Goal: Task Accomplishment & Management: Use online tool/utility

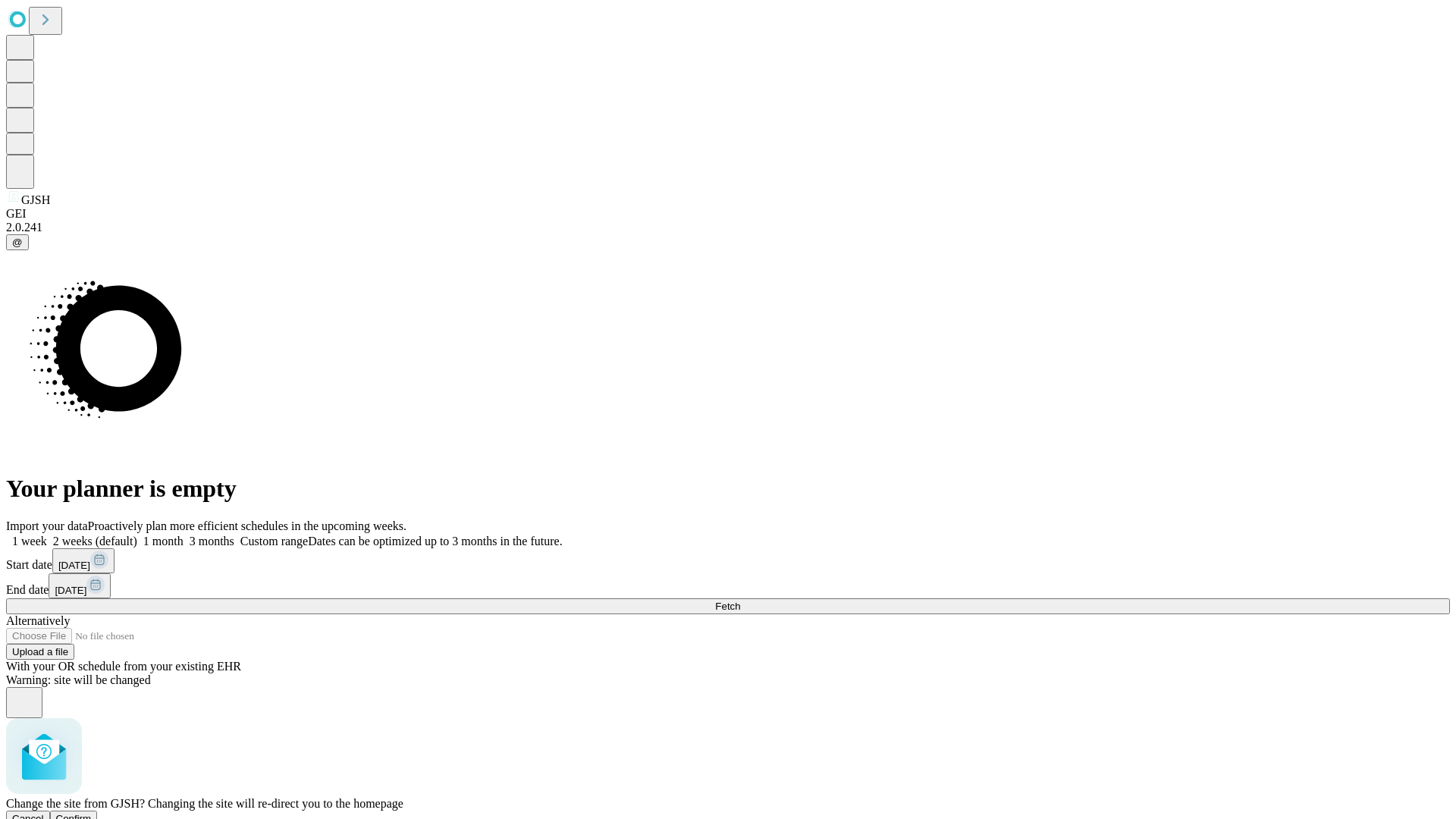
click at [92, 813] on span "Confirm" at bounding box center [74, 818] width 35 height 11
click at [137, 535] on label "2 weeks (default)" at bounding box center [92, 541] width 90 height 13
click at [740, 600] on span "Fetch" at bounding box center [728, 606] width 25 height 11
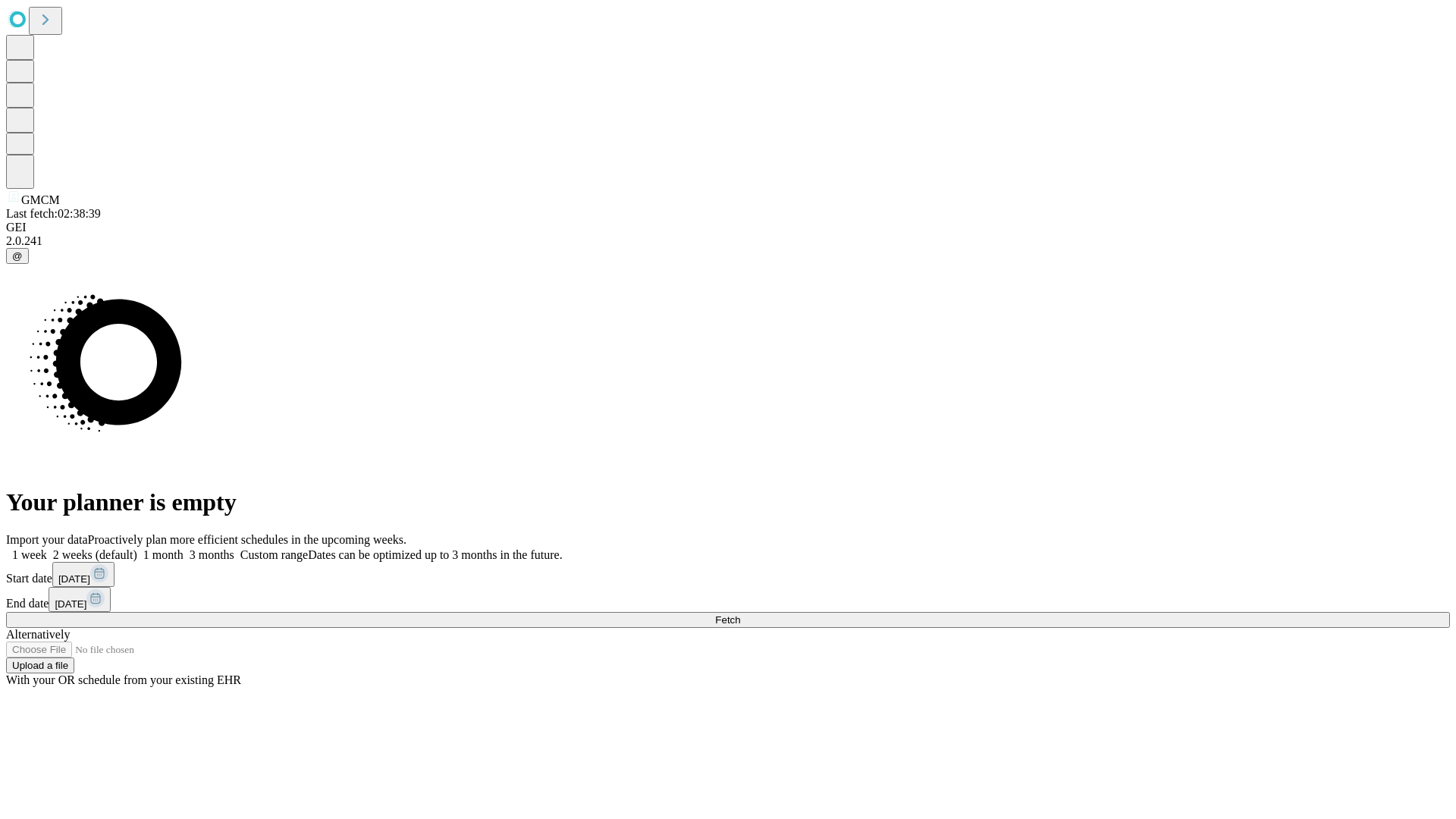
click at [740, 614] on span "Fetch" at bounding box center [728, 619] width 25 height 11
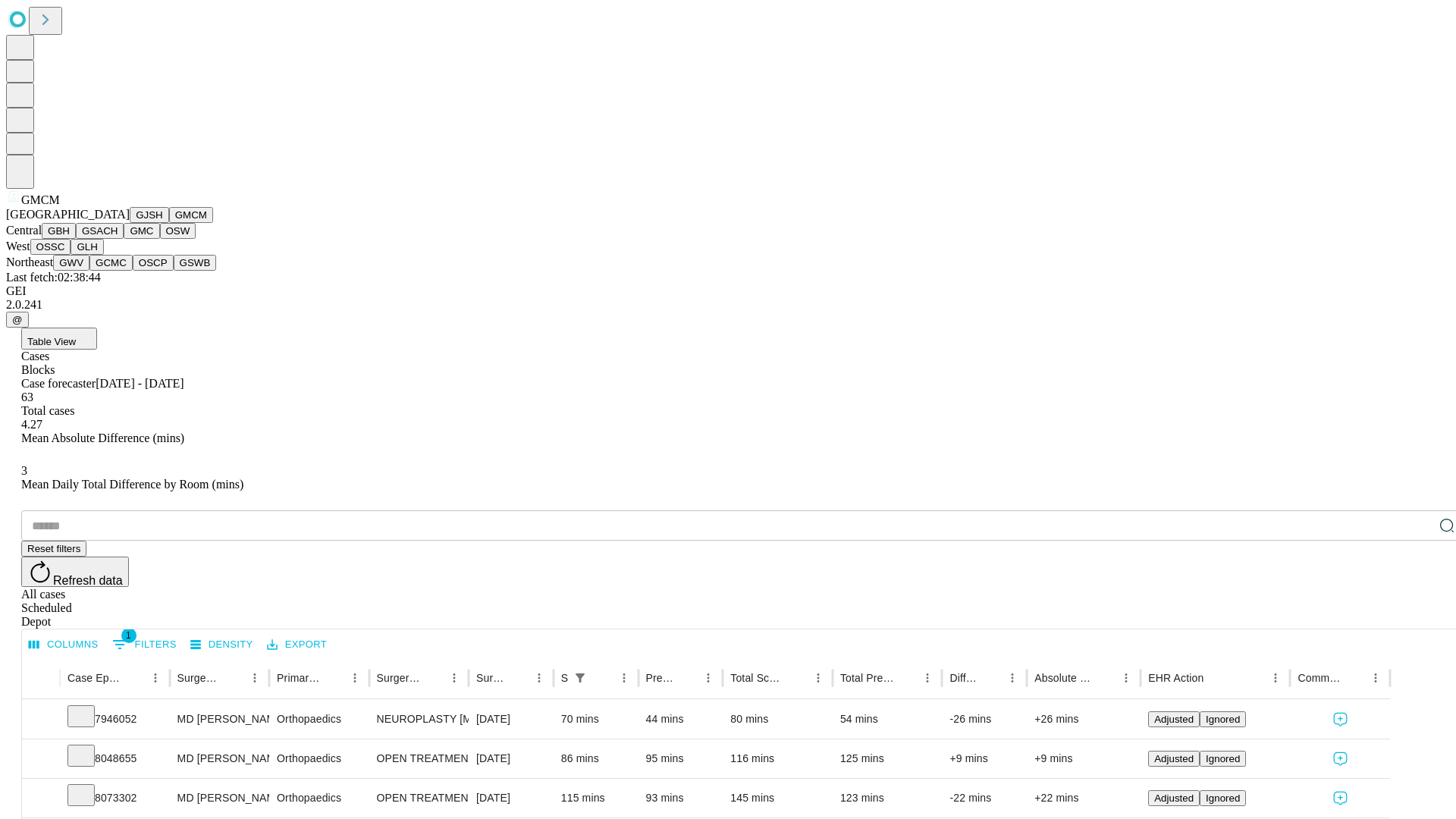
click at [76, 239] on button "GBH" at bounding box center [59, 231] width 34 height 16
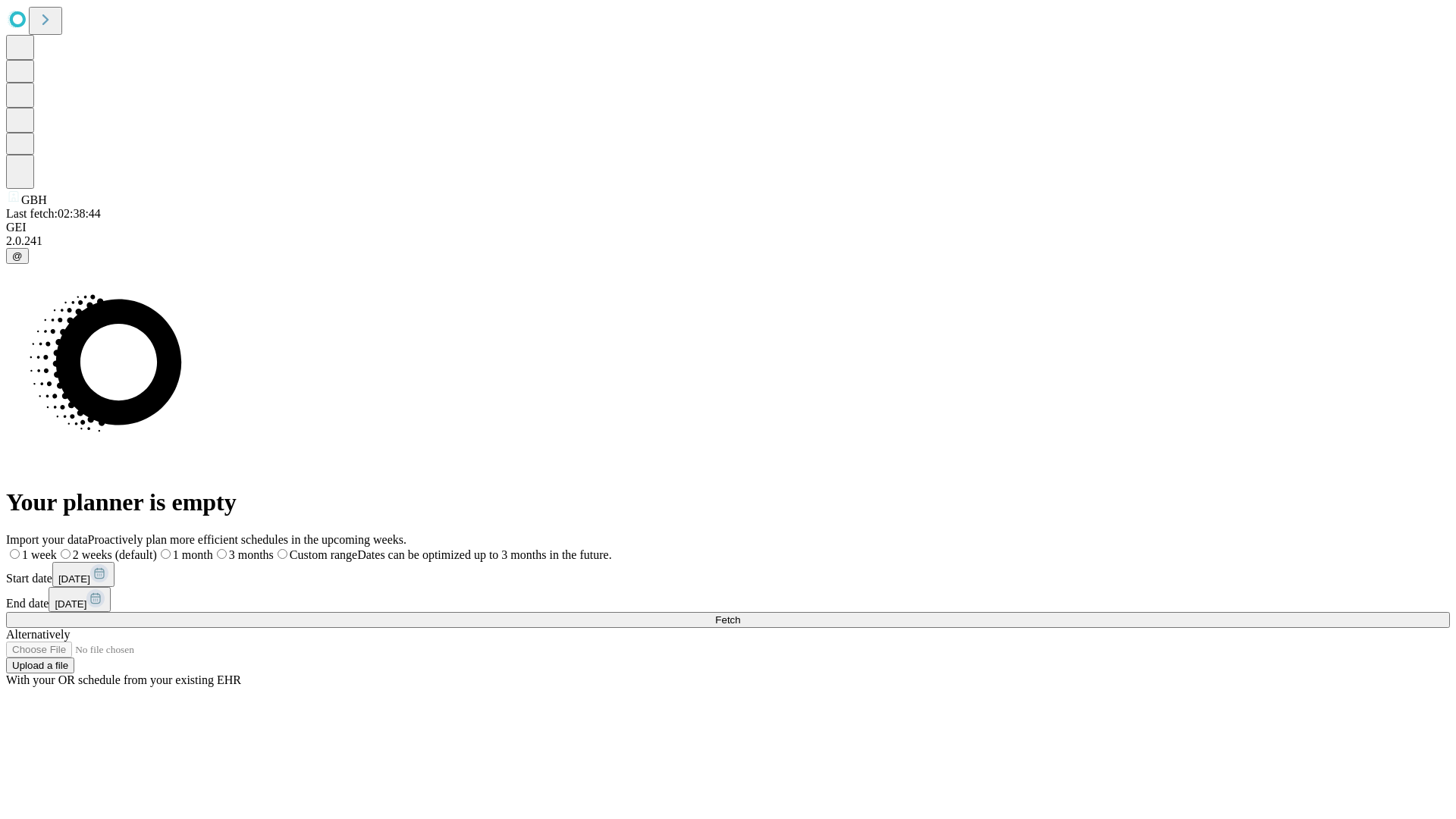
click at [157, 548] on label "2 weeks (default)" at bounding box center [107, 555] width 100 height 13
click at [740, 614] on span "Fetch" at bounding box center [728, 619] width 25 height 11
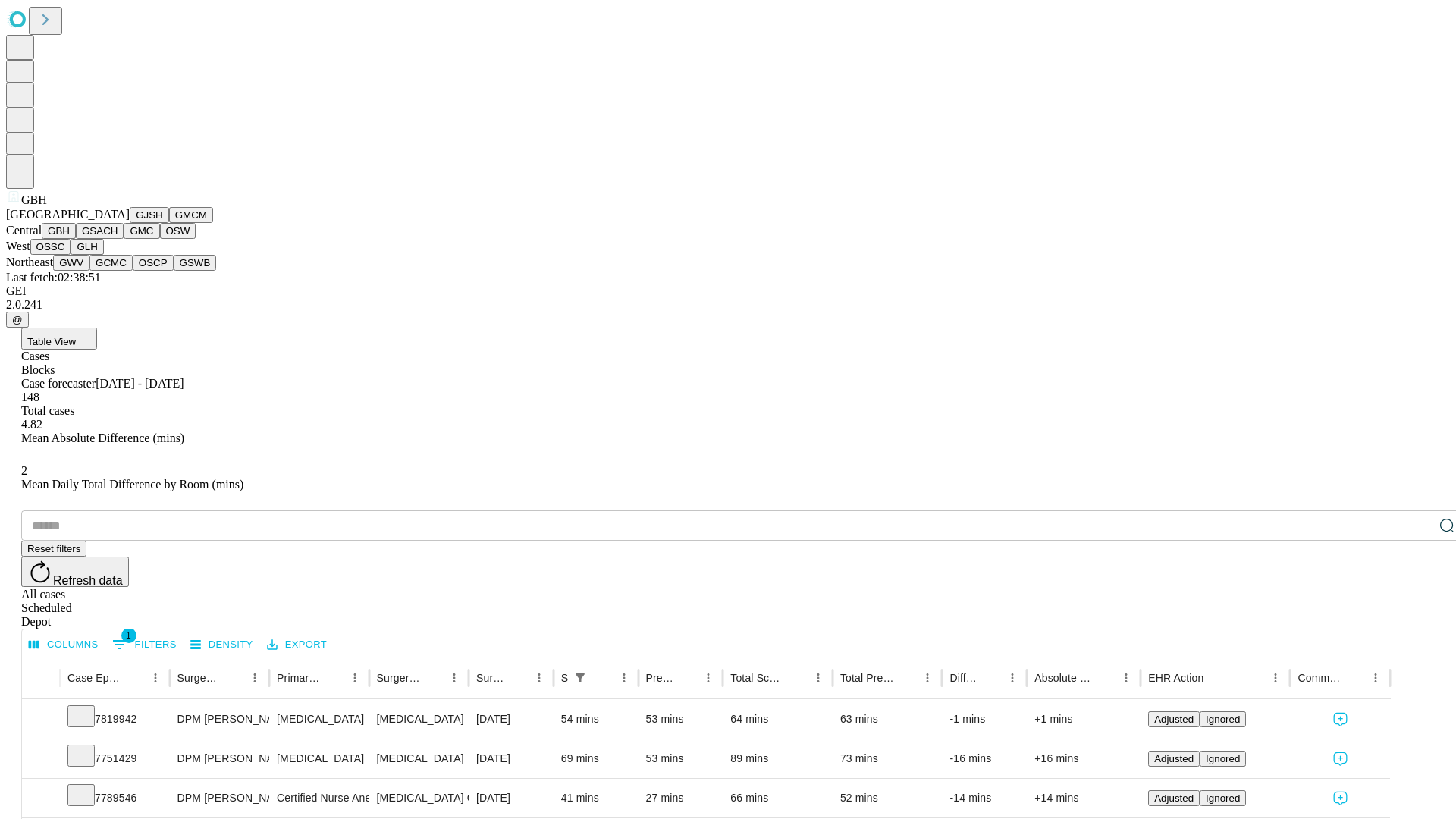
click at [118, 239] on button "GSACH" at bounding box center [99, 231] width 48 height 16
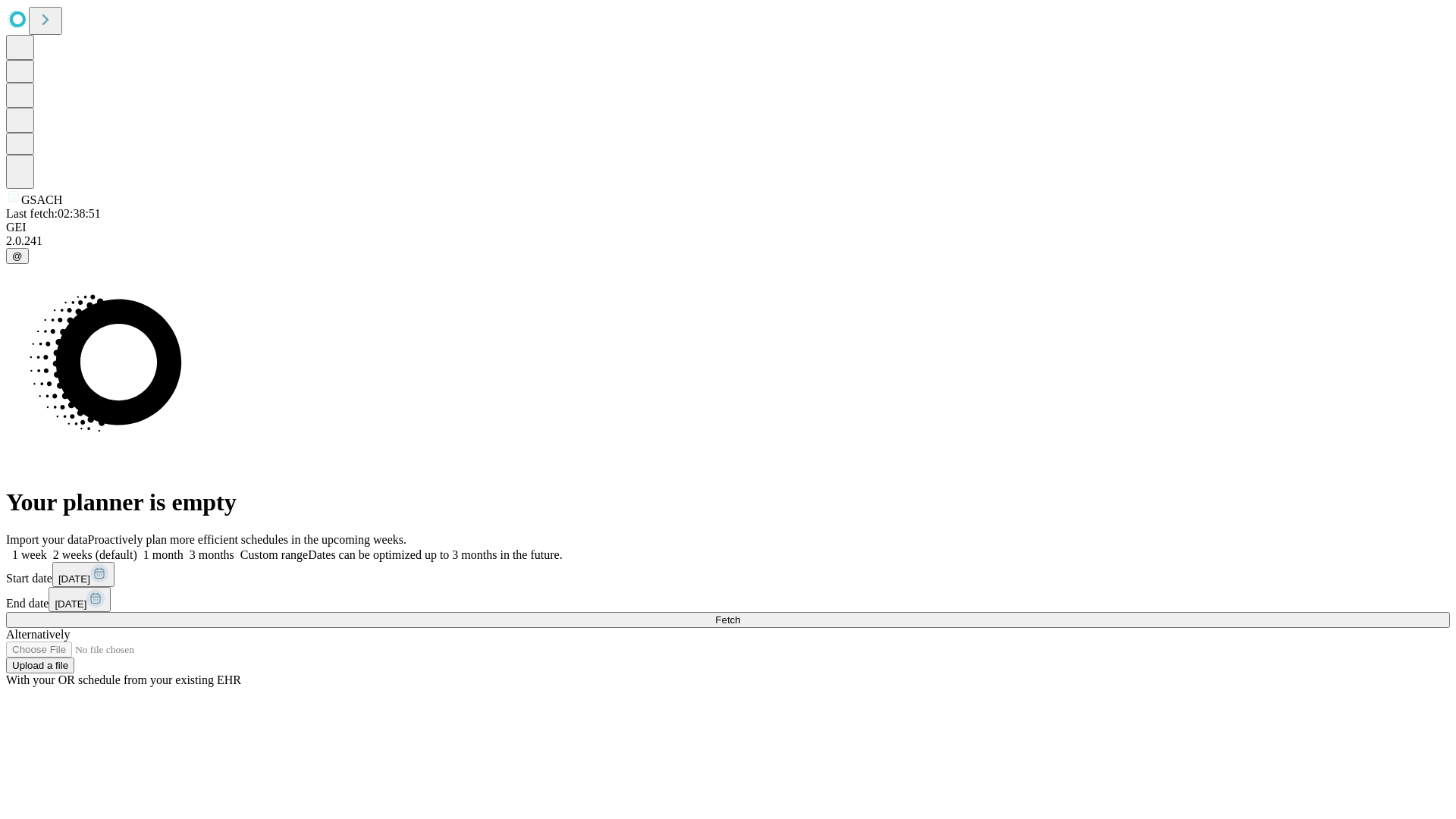
click at [137, 548] on label "2 weeks (default)" at bounding box center [92, 555] width 90 height 13
click at [740, 614] on span "Fetch" at bounding box center [728, 619] width 25 height 11
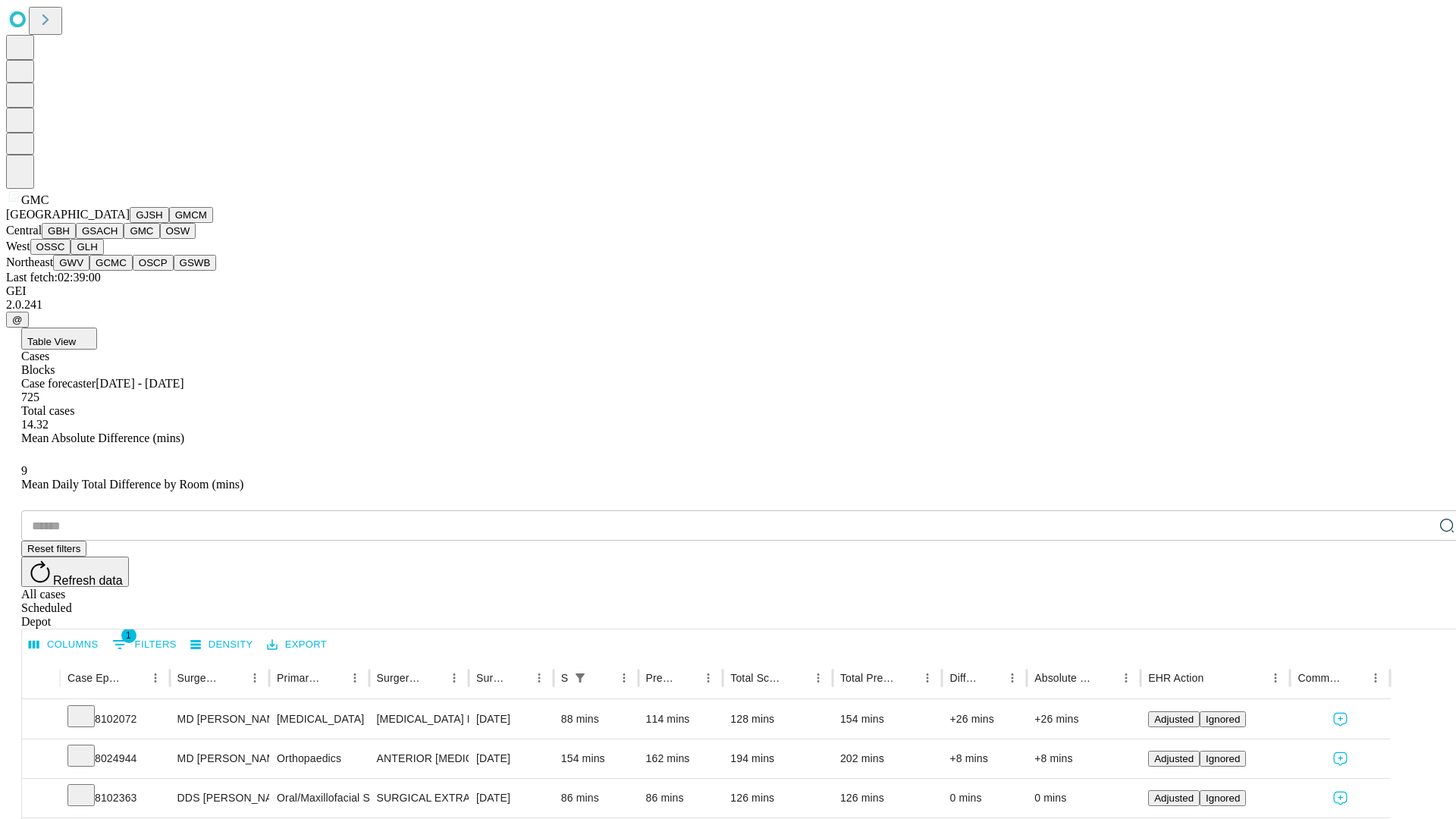
click at [160, 239] on button "OSW" at bounding box center [178, 231] width 36 height 16
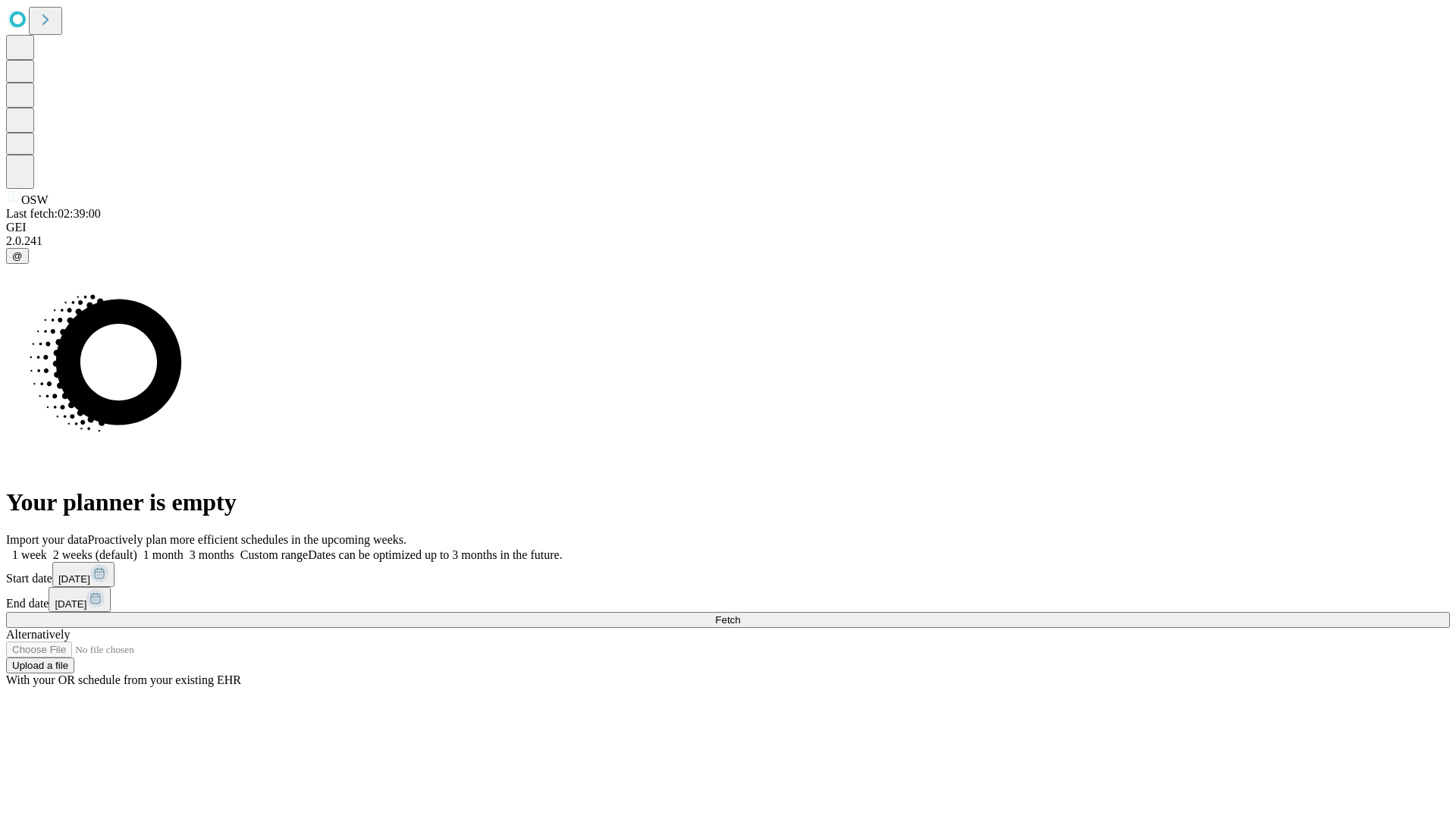
click at [740, 614] on span "Fetch" at bounding box center [728, 619] width 25 height 11
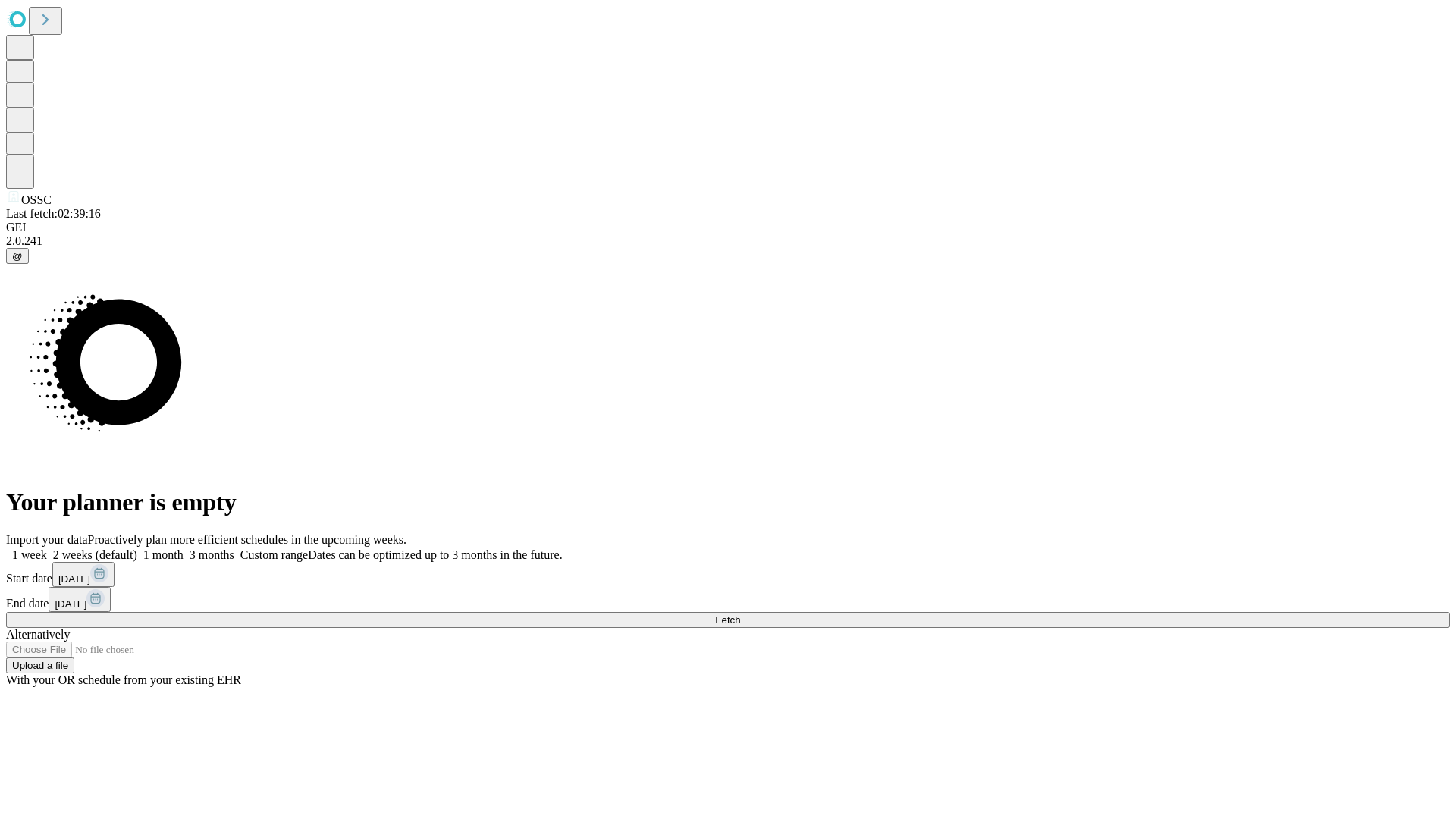
click at [137, 548] on label "2 weeks (default)" at bounding box center [92, 555] width 90 height 13
click at [740, 614] on span "Fetch" at bounding box center [728, 619] width 25 height 11
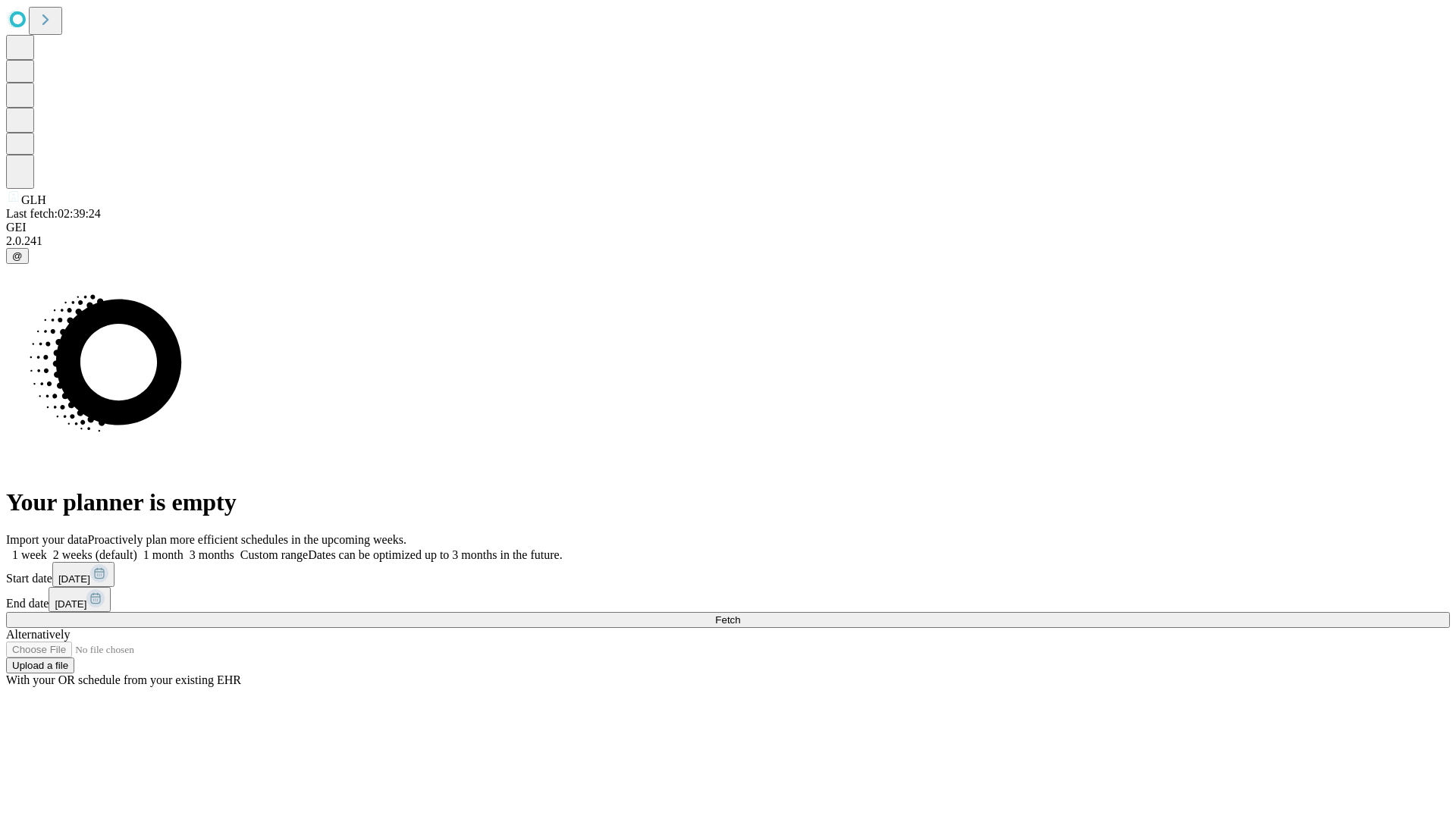
click at [137, 548] on label "2 weeks (default)" at bounding box center [92, 555] width 90 height 13
click at [740, 614] on span "Fetch" at bounding box center [728, 619] width 25 height 11
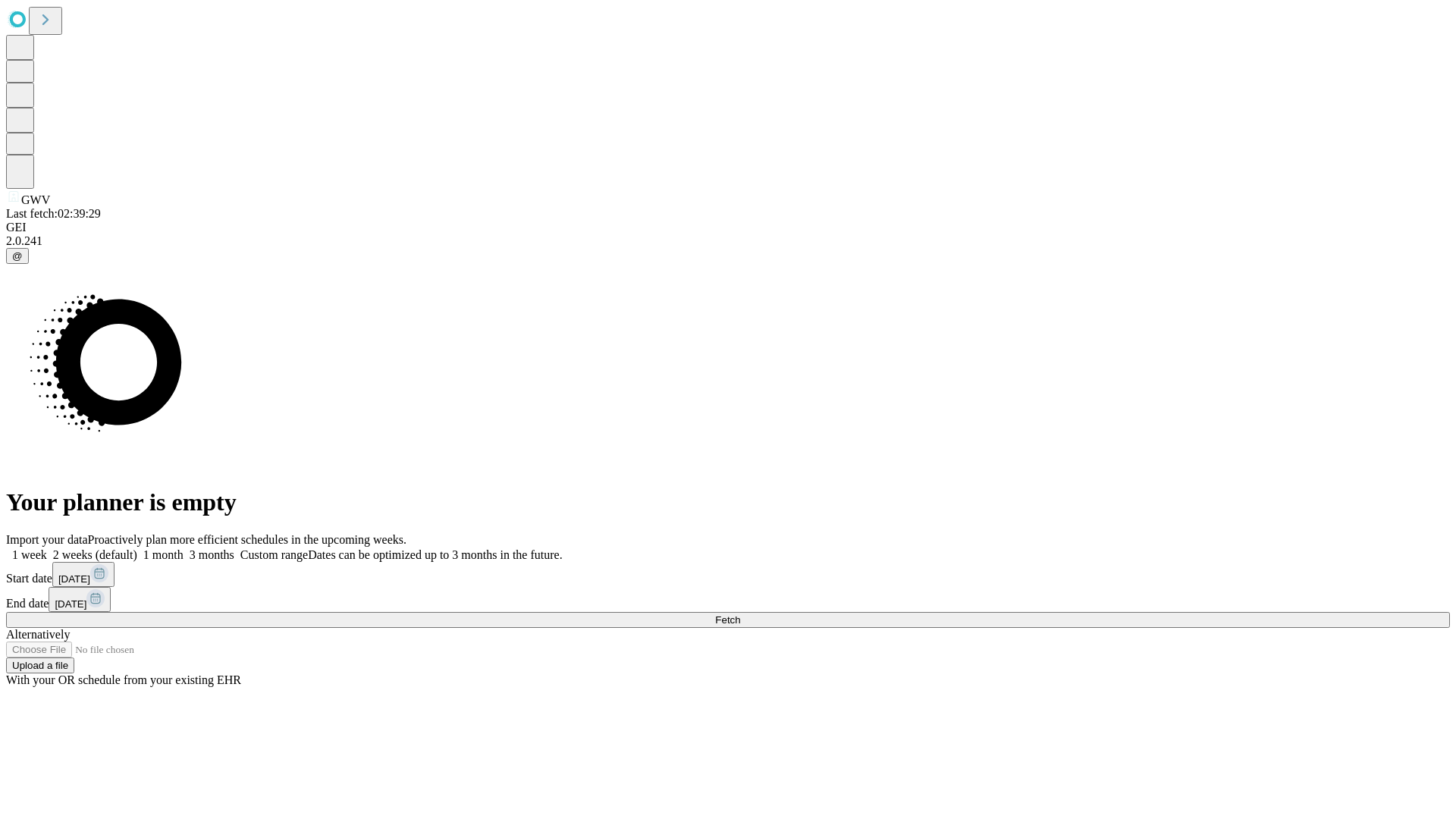
click at [137, 548] on label "2 weeks (default)" at bounding box center [92, 555] width 90 height 13
click at [740, 614] on span "Fetch" at bounding box center [728, 619] width 25 height 11
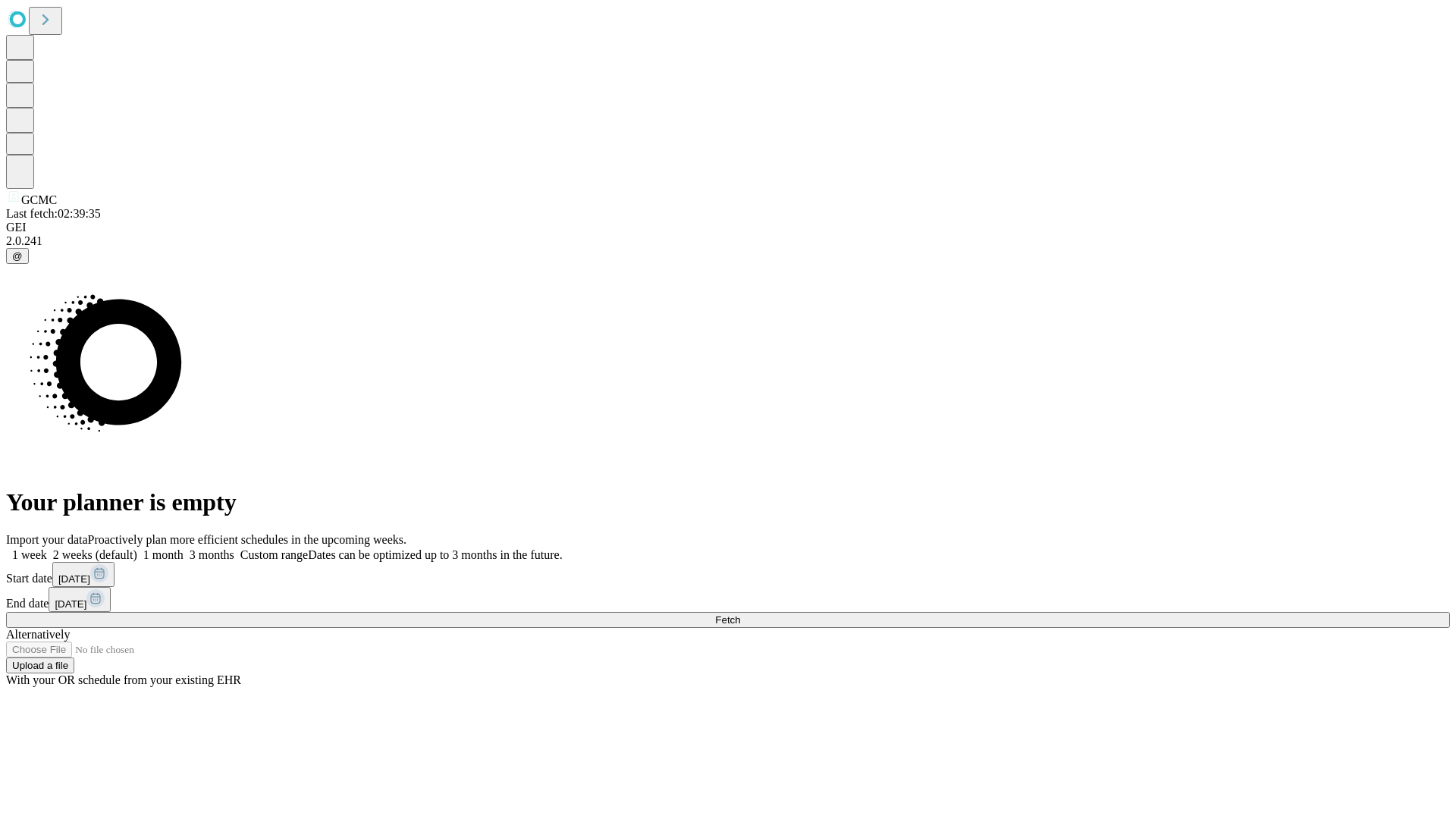
click at [137, 548] on label "2 weeks (default)" at bounding box center [92, 555] width 90 height 13
click at [740, 614] on span "Fetch" at bounding box center [728, 619] width 25 height 11
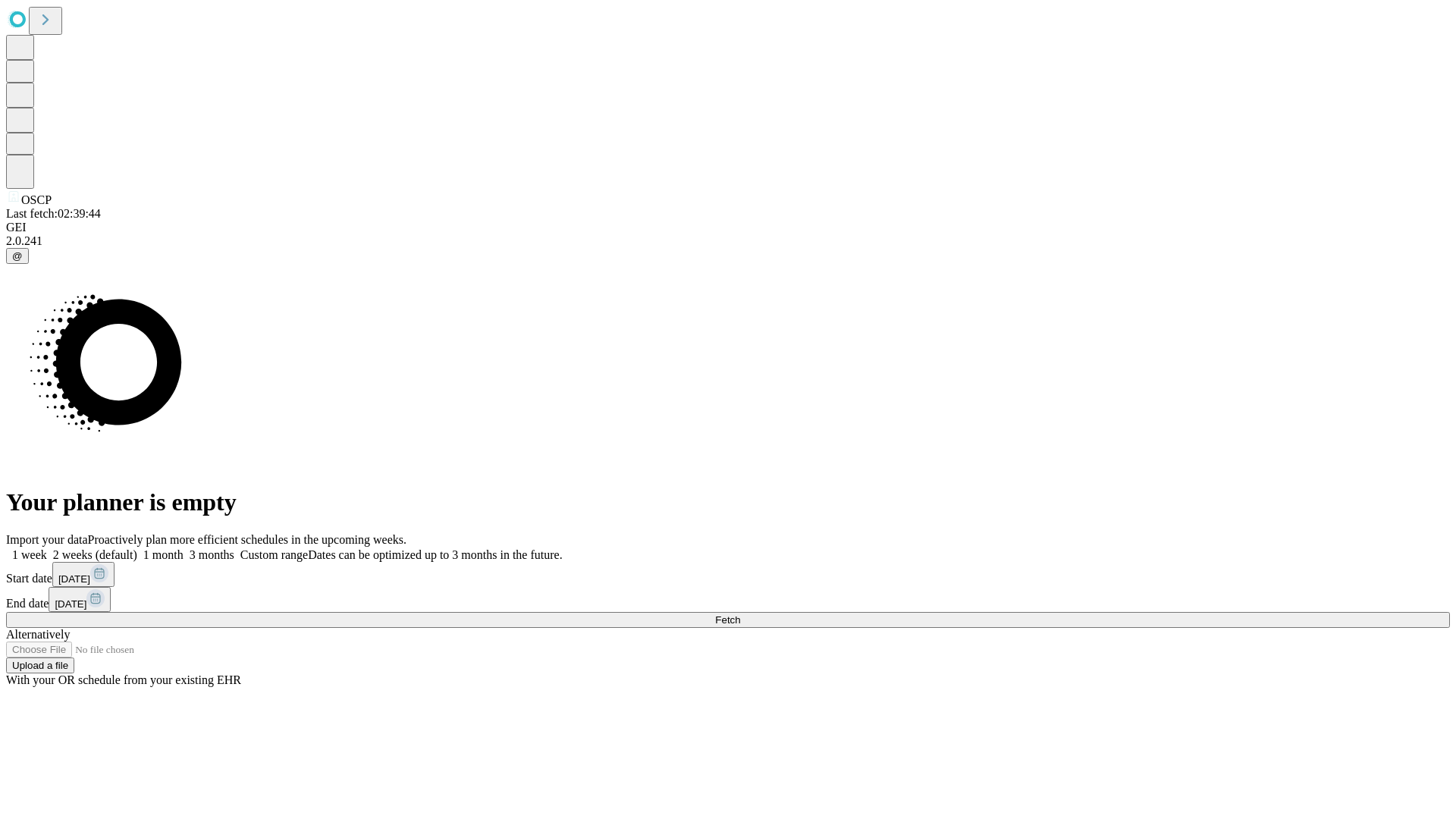
click at [137, 548] on label "2 weeks (default)" at bounding box center [92, 555] width 90 height 13
click at [740, 614] on span "Fetch" at bounding box center [728, 619] width 25 height 11
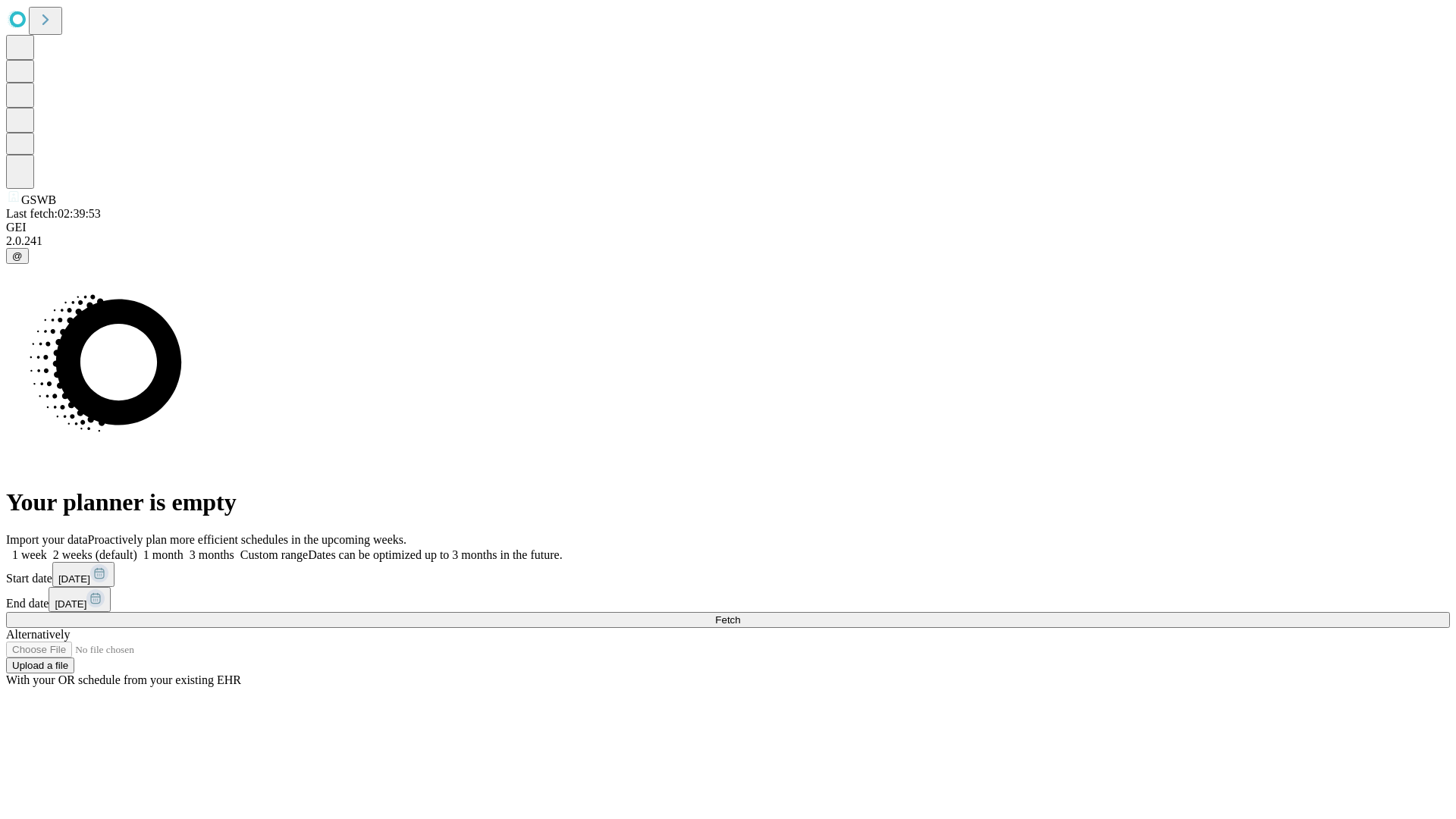
click at [740, 614] on span "Fetch" at bounding box center [728, 619] width 25 height 11
